Goal: Find specific page/section: Find specific page/section

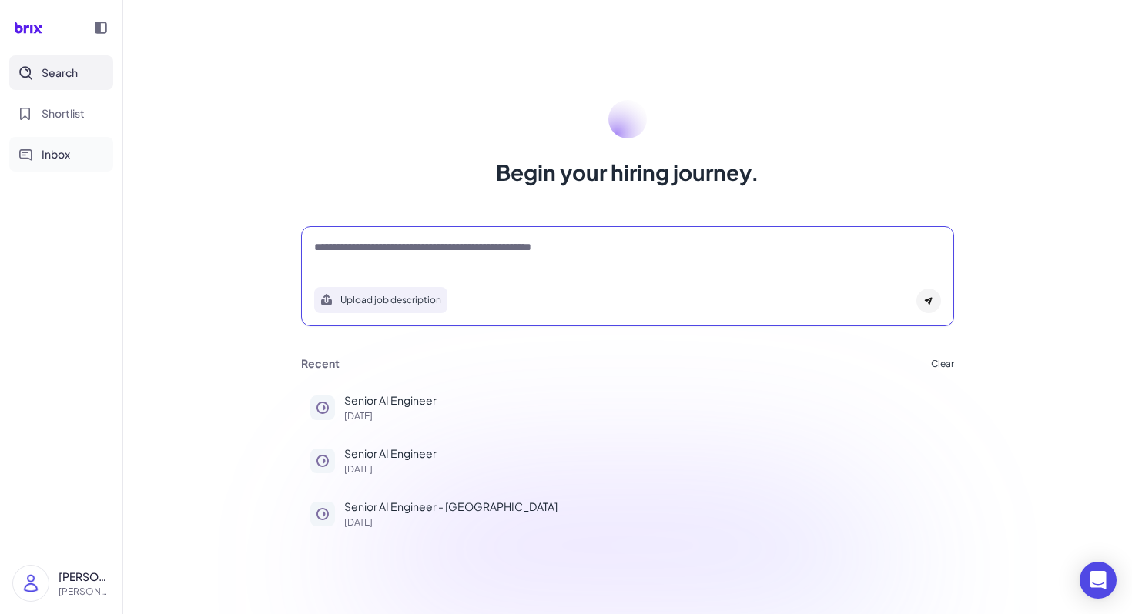
click at [55, 166] on button "Inbox" at bounding box center [61, 154] width 104 height 35
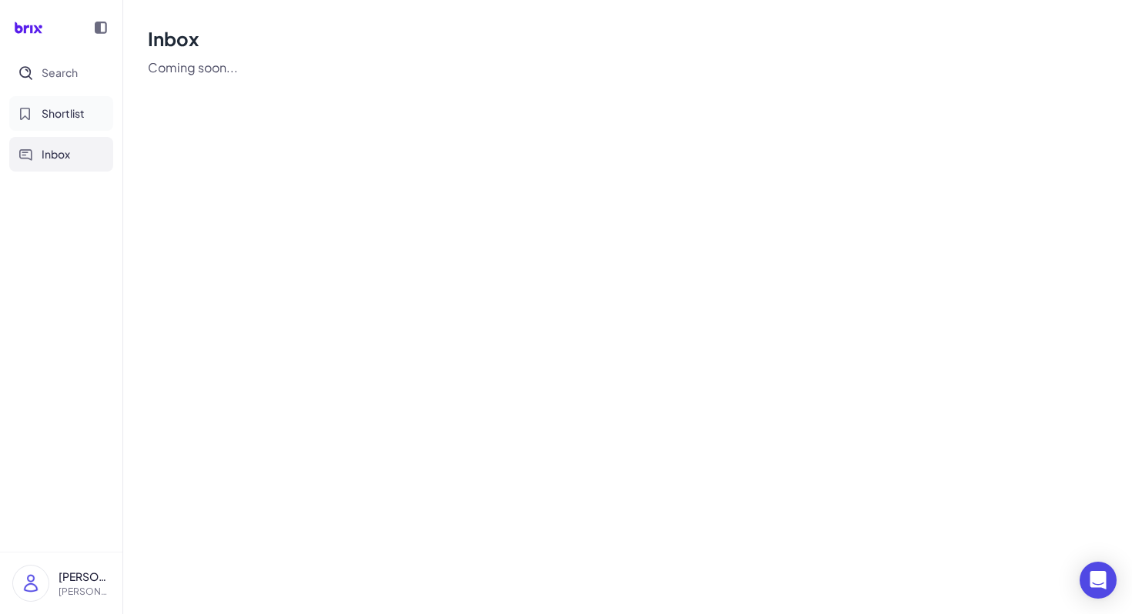
click at [79, 105] on span "Shortlist" at bounding box center [63, 113] width 43 height 16
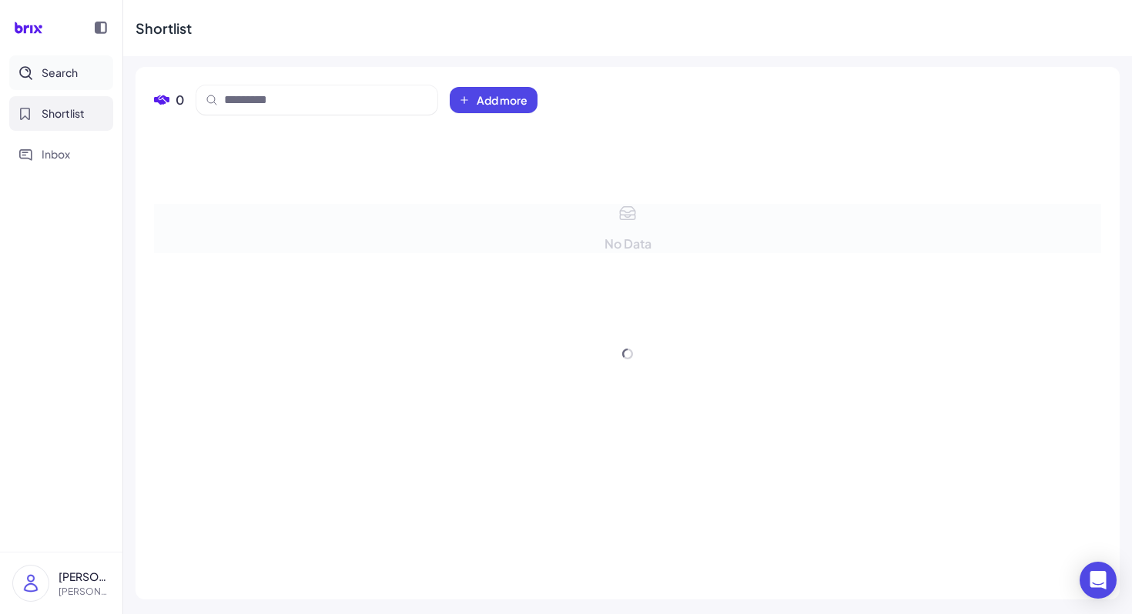
click at [76, 69] on span "Search" at bounding box center [60, 73] width 36 height 16
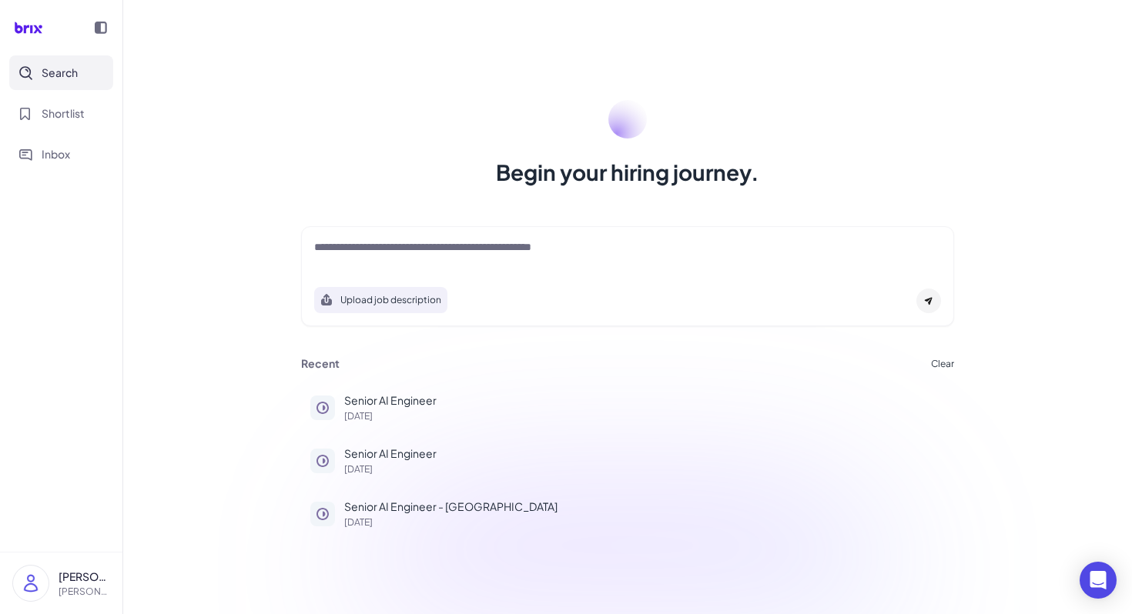
click at [497, 265] on div at bounding box center [627, 254] width 627 height 31
click at [520, 252] on textarea at bounding box center [627, 248] width 627 height 18
